Goal: Navigation & Orientation: Find specific page/section

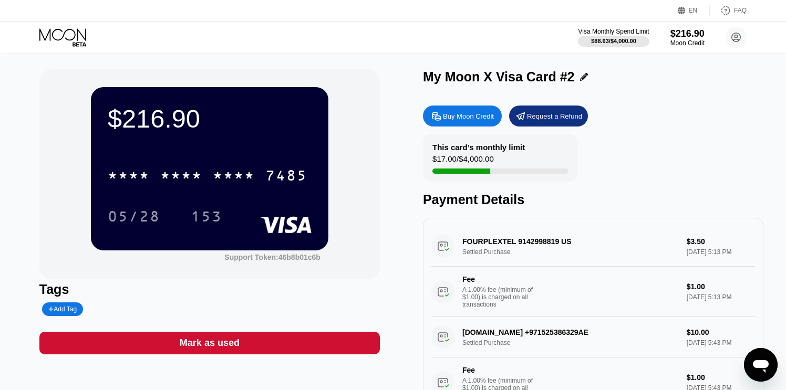
click at [59, 36] on icon at bounding box center [63, 37] width 49 height 18
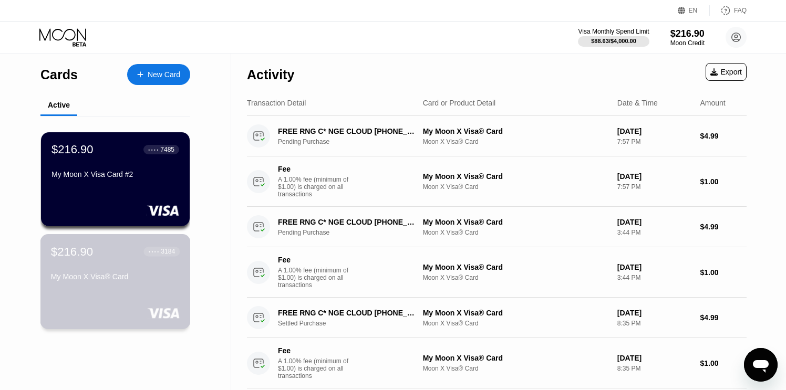
click at [91, 273] on div "My Moon X Visa® Card" at bounding box center [115, 277] width 129 height 8
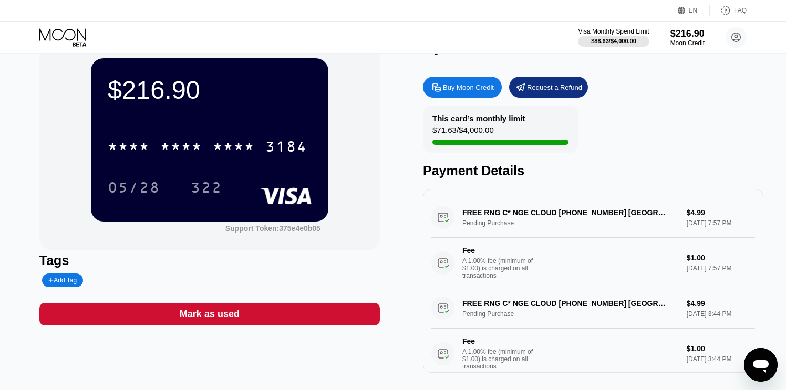
scroll to position [13, 0]
